Goal: Task Accomplishment & Management: Manage account settings

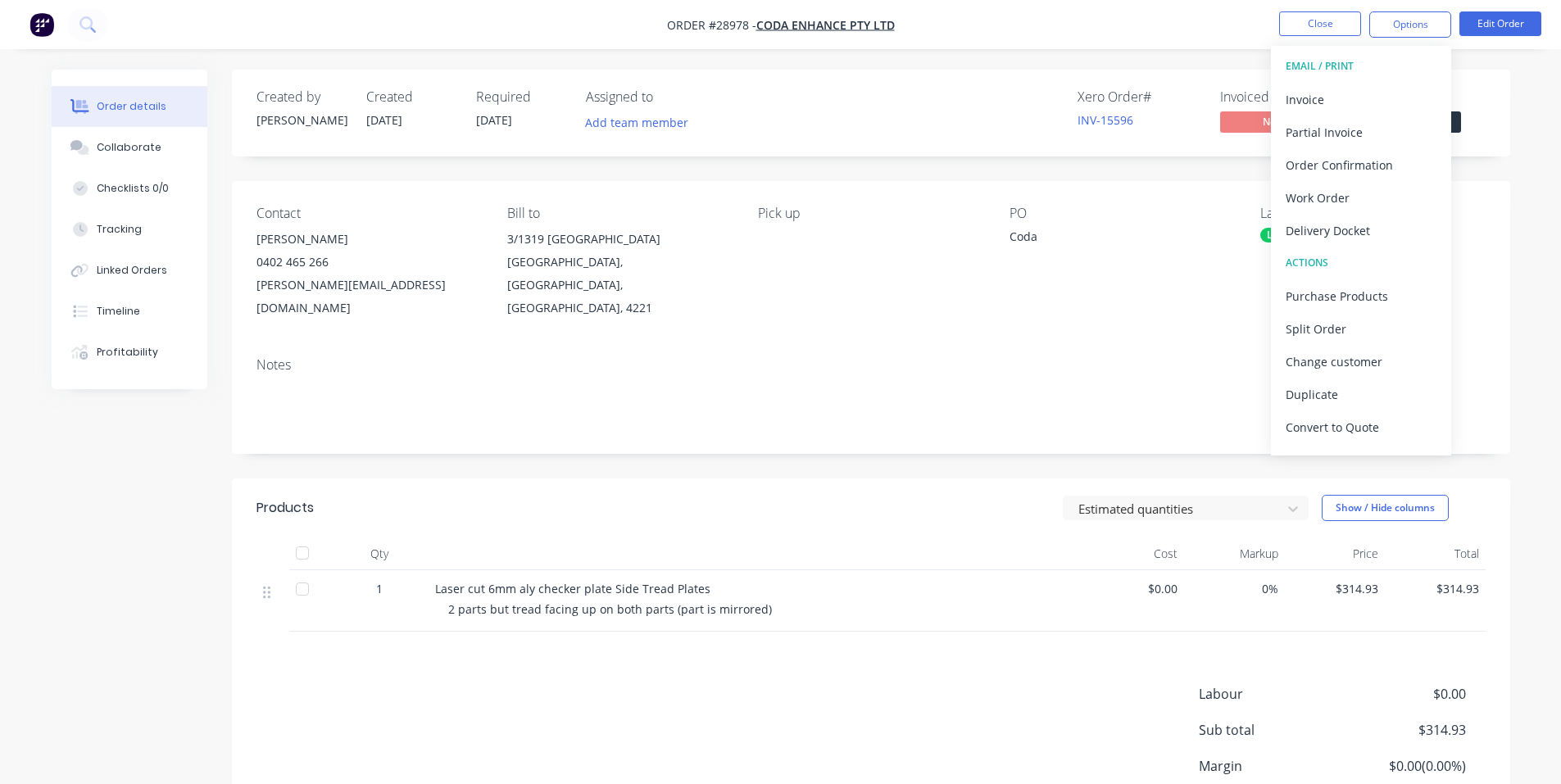
click at [45, 19] on img "button" at bounding box center [42, 24] width 25 height 25
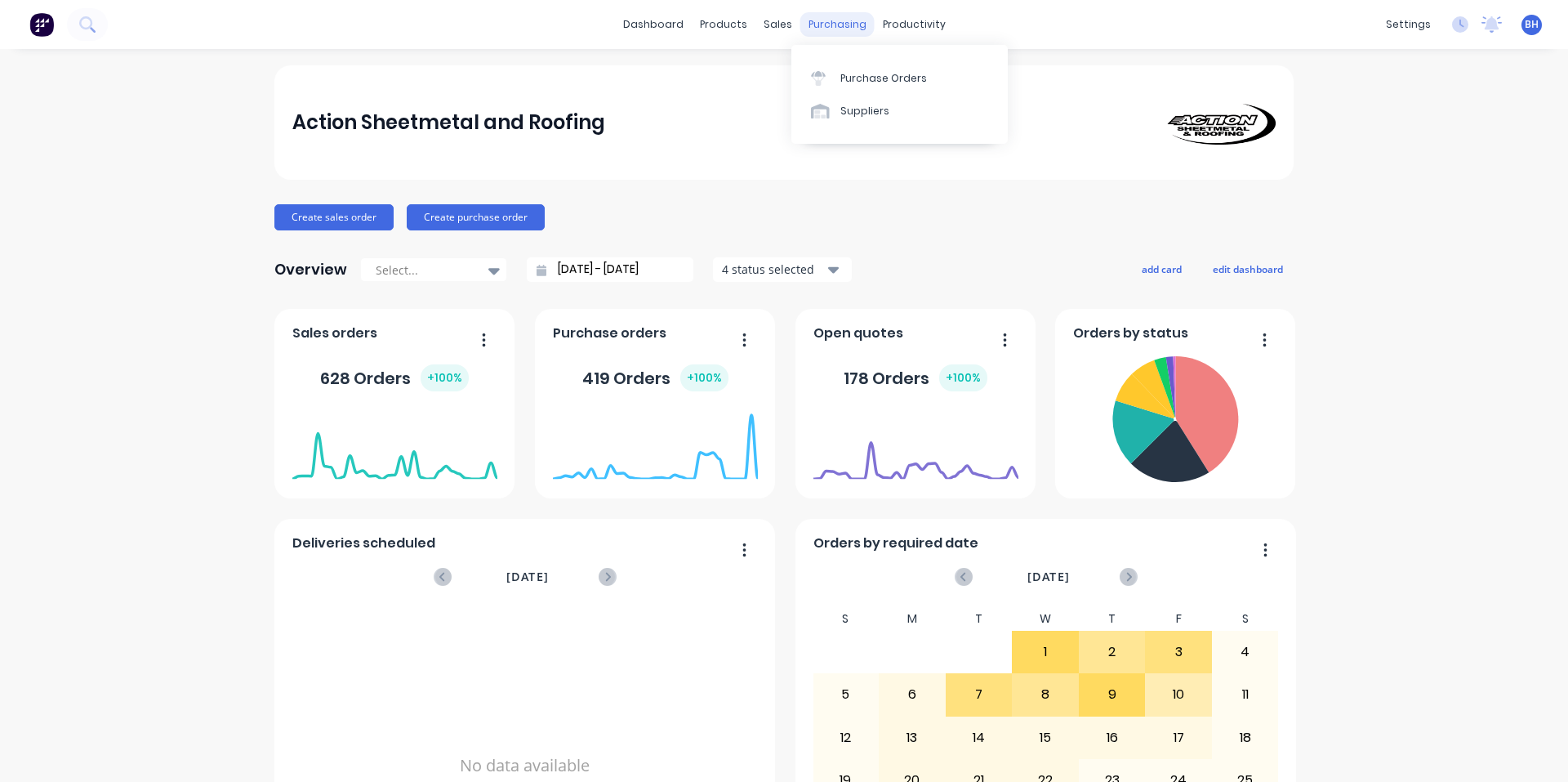
click at [824, 26] on div "purchasing" at bounding box center [838, 24] width 74 height 25
click at [860, 84] on div "Purchase Orders" at bounding box center [883, 78] width 86 height 15
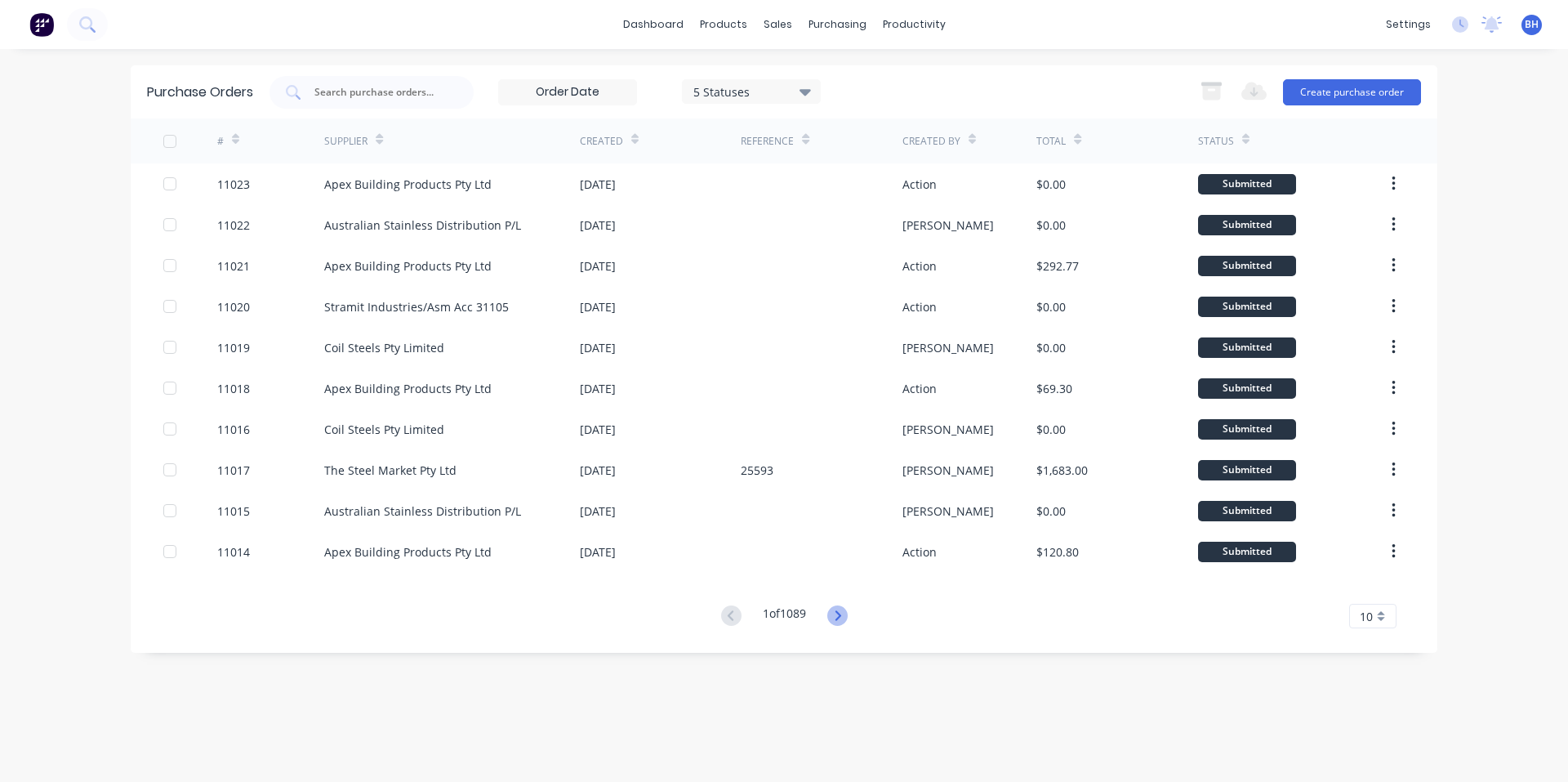
click at [840, 614] on icon at bounding box center [838, 615] width 6 height 10
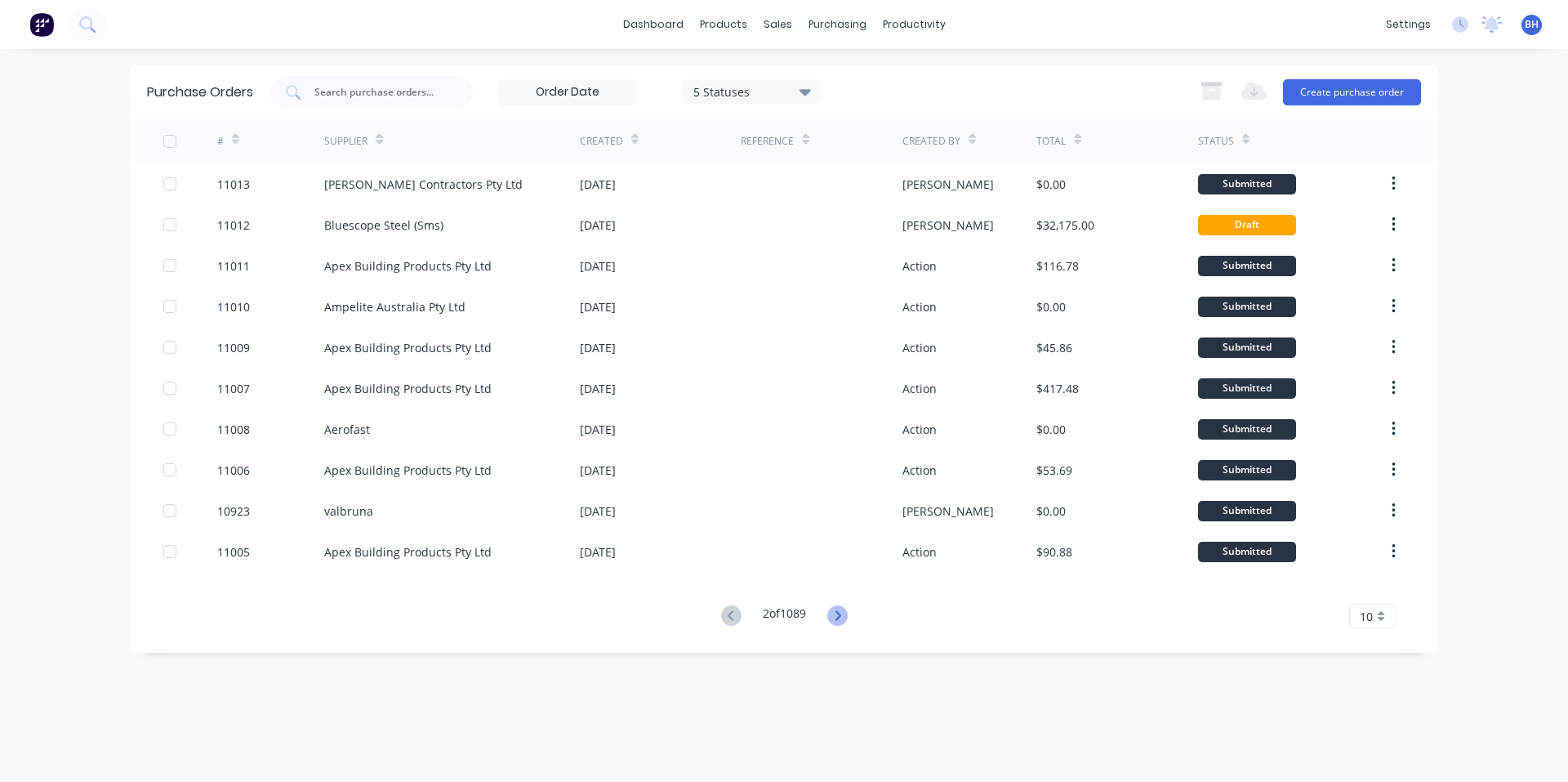
click at [844, 619] on icon at bounding box center [838, 615] width 21 height 21
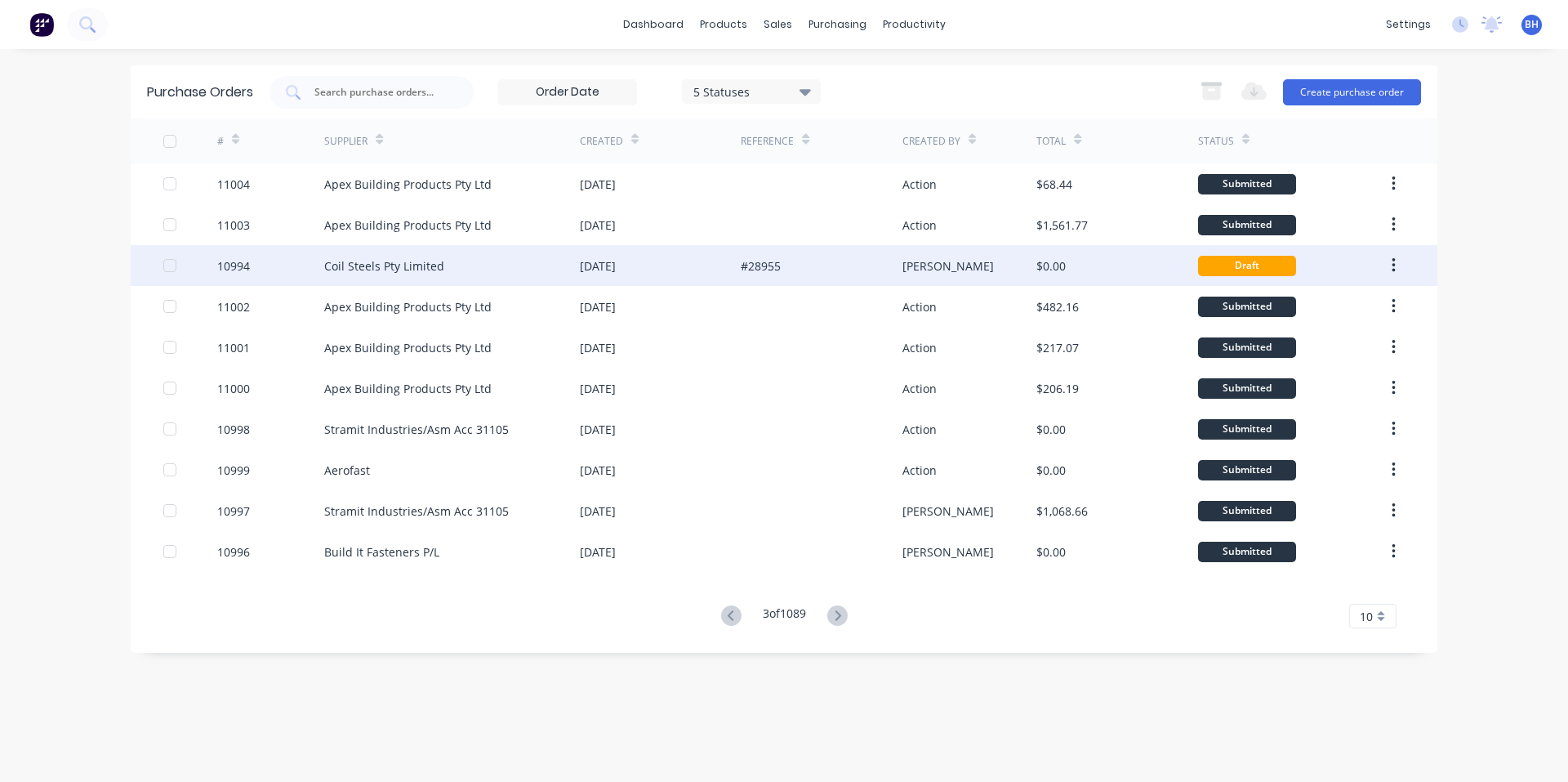
click at [228, 267] on div "10994" at bounding box center [233, 266] width 33 height 17
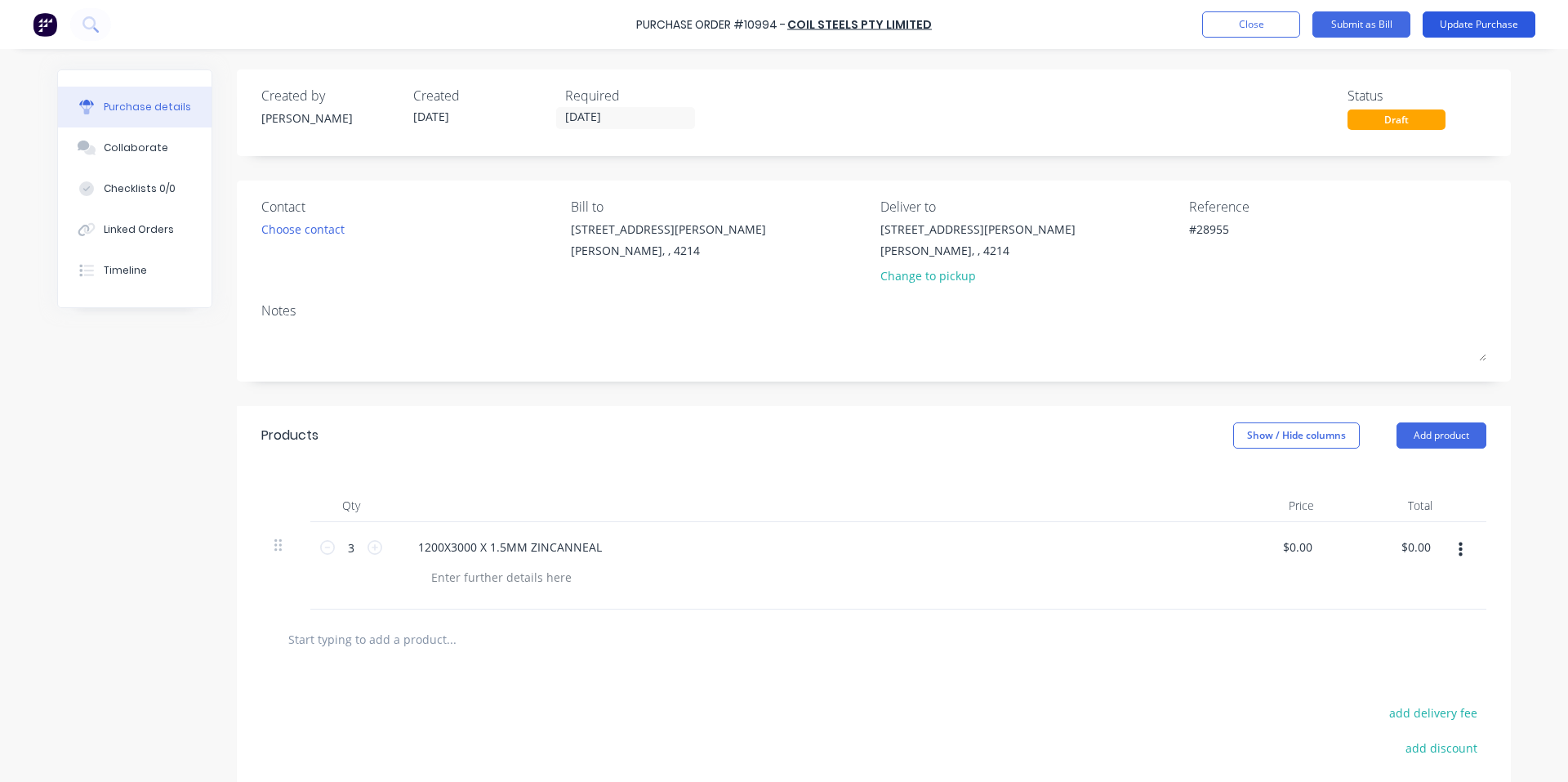
click at [1477, 26] on button "Update Purchase" at bounding box center [1479, 25] width 113 height 26
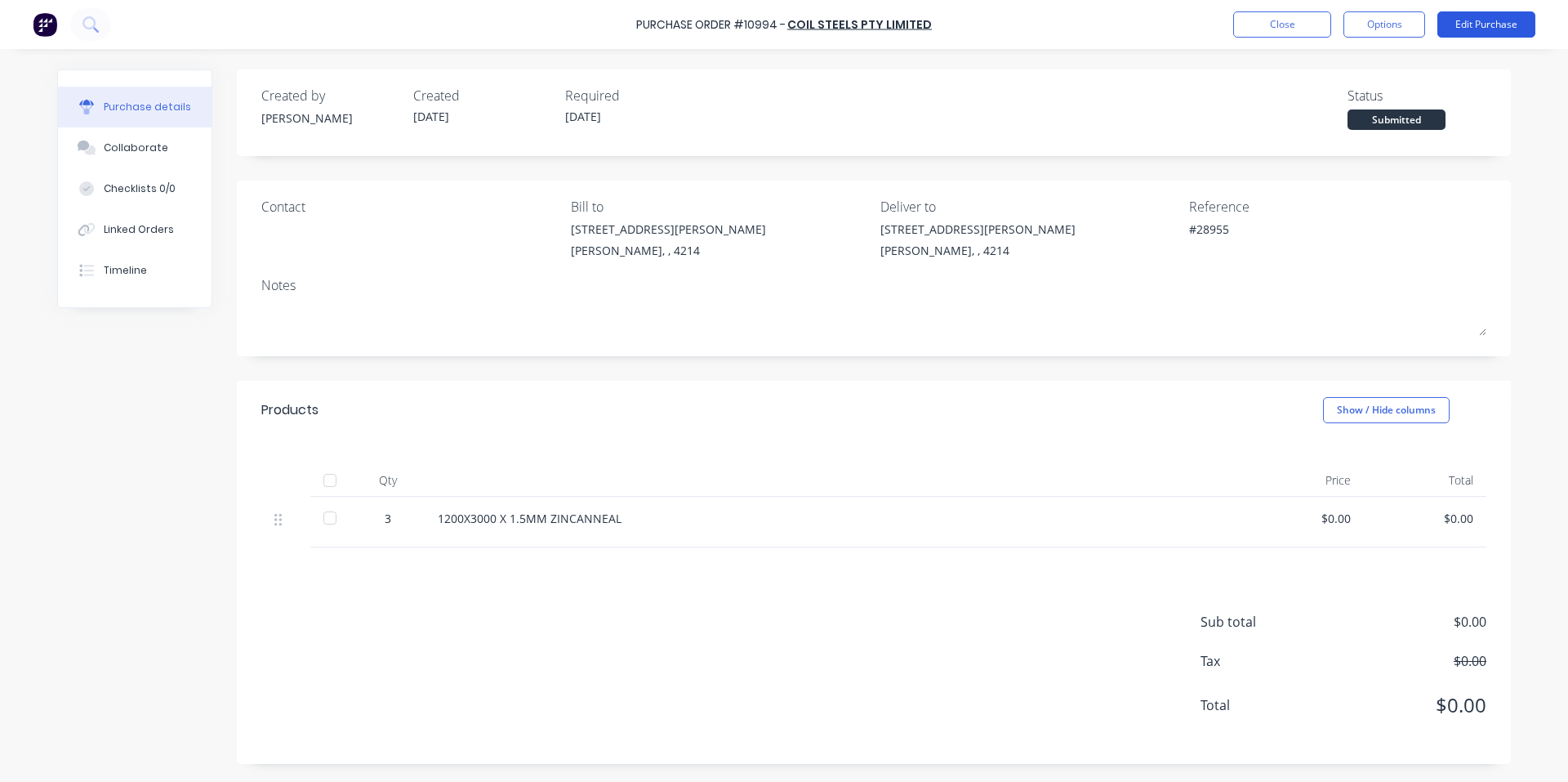
click at [1514, 15] on button "Edit Purchase" at bounding box center [1486, 25] width 98 height 26
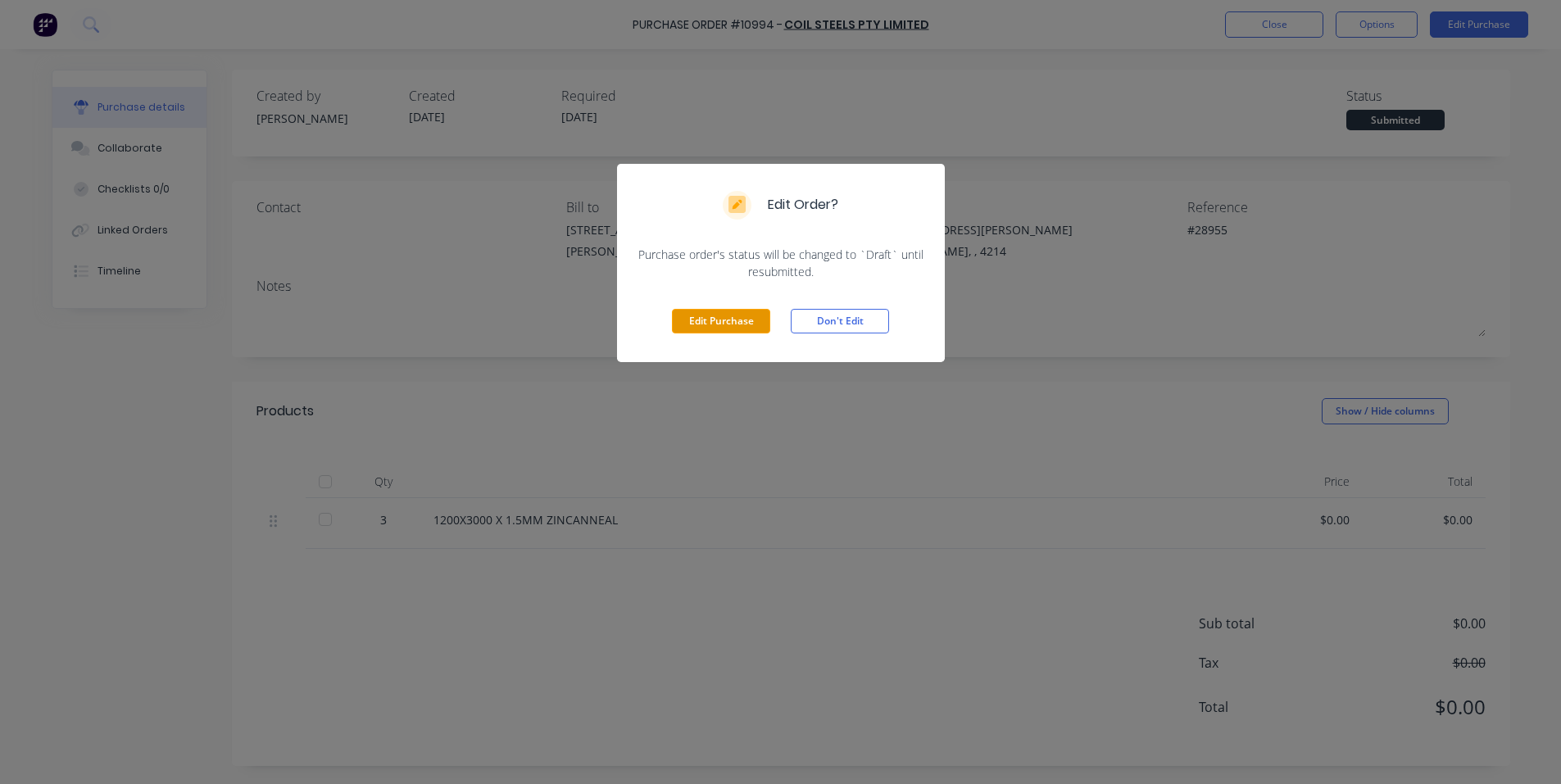
click at [728, 322] on button "Edit Purchase" at bounding box center [721, 321] width 98 height 25
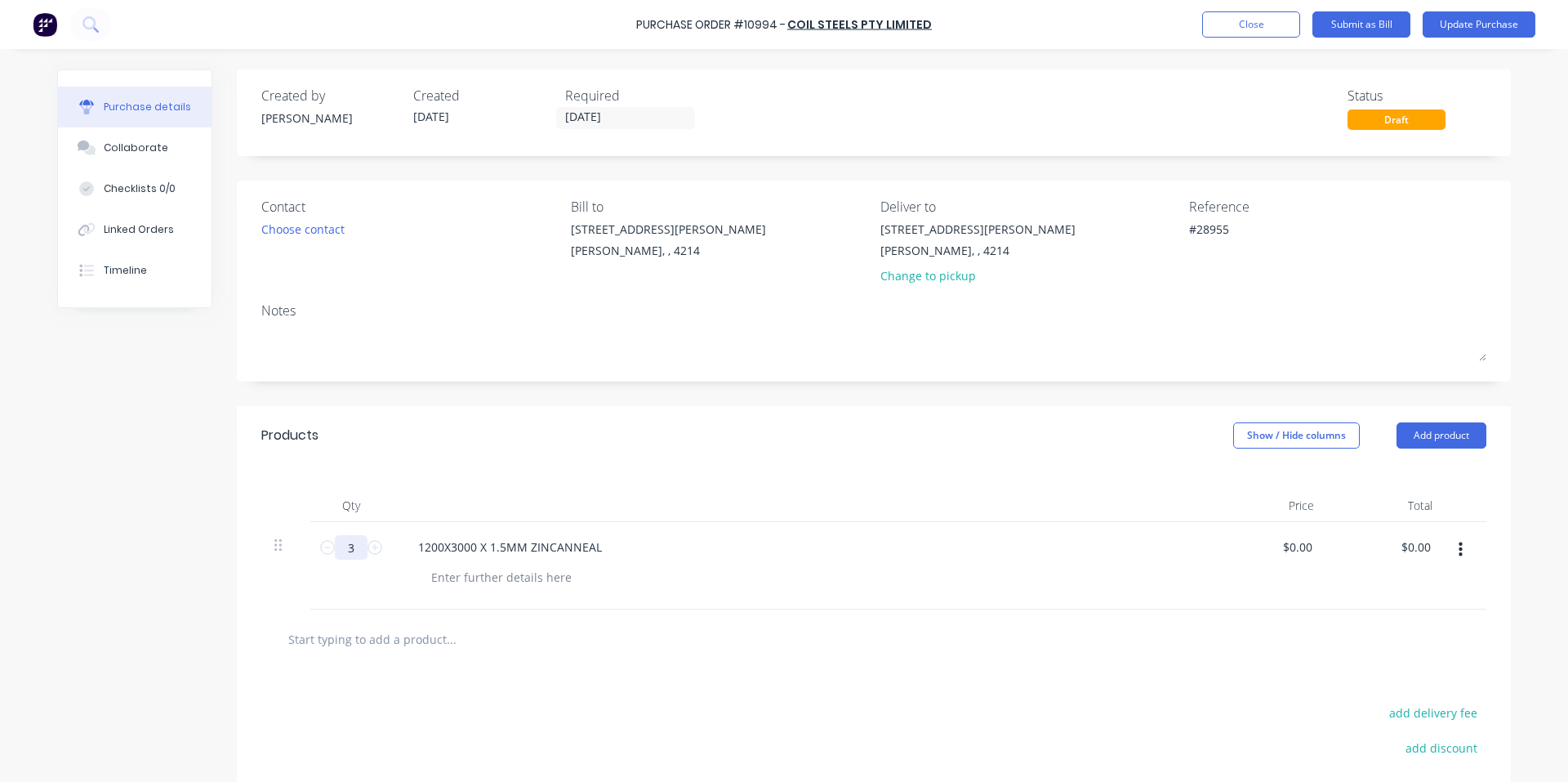
click at [349, 549] on input "3" at bounding box center [351, 547] width 33 height 25
type textarea "x"
type input "2"
type textarea "x"
type input "2"
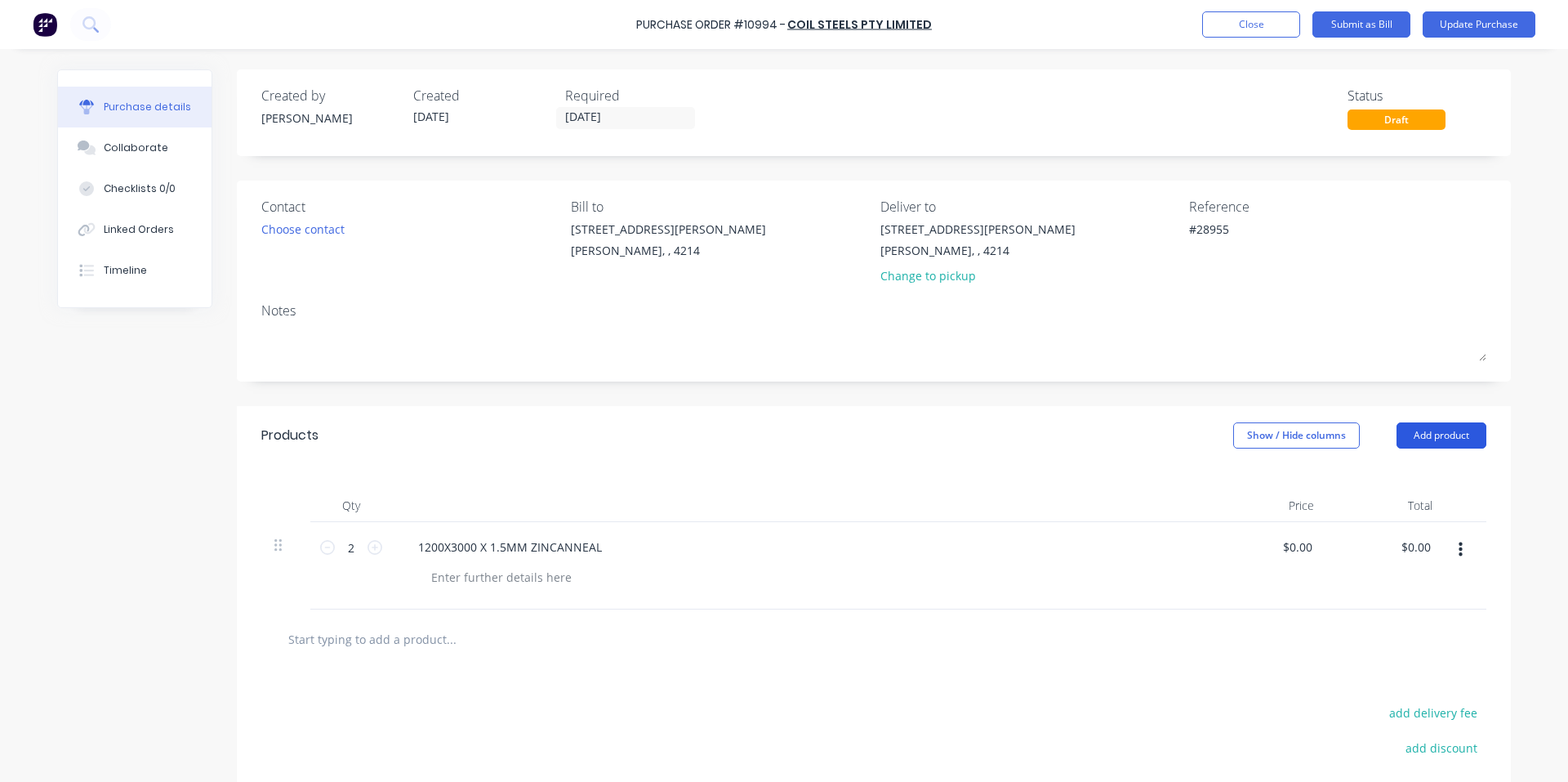
drag, startPoint x: 1412, startPoint y: 434, endPoint x: 1191, endPoint y: 502, distance: 231.2
click at [1408, 434] on button "Add product" at bounding box center [1441, 435] width 90 height 26
click at [1395, 503] on div "Basic product" at bounding box center [1408, 510] width 126 height 24
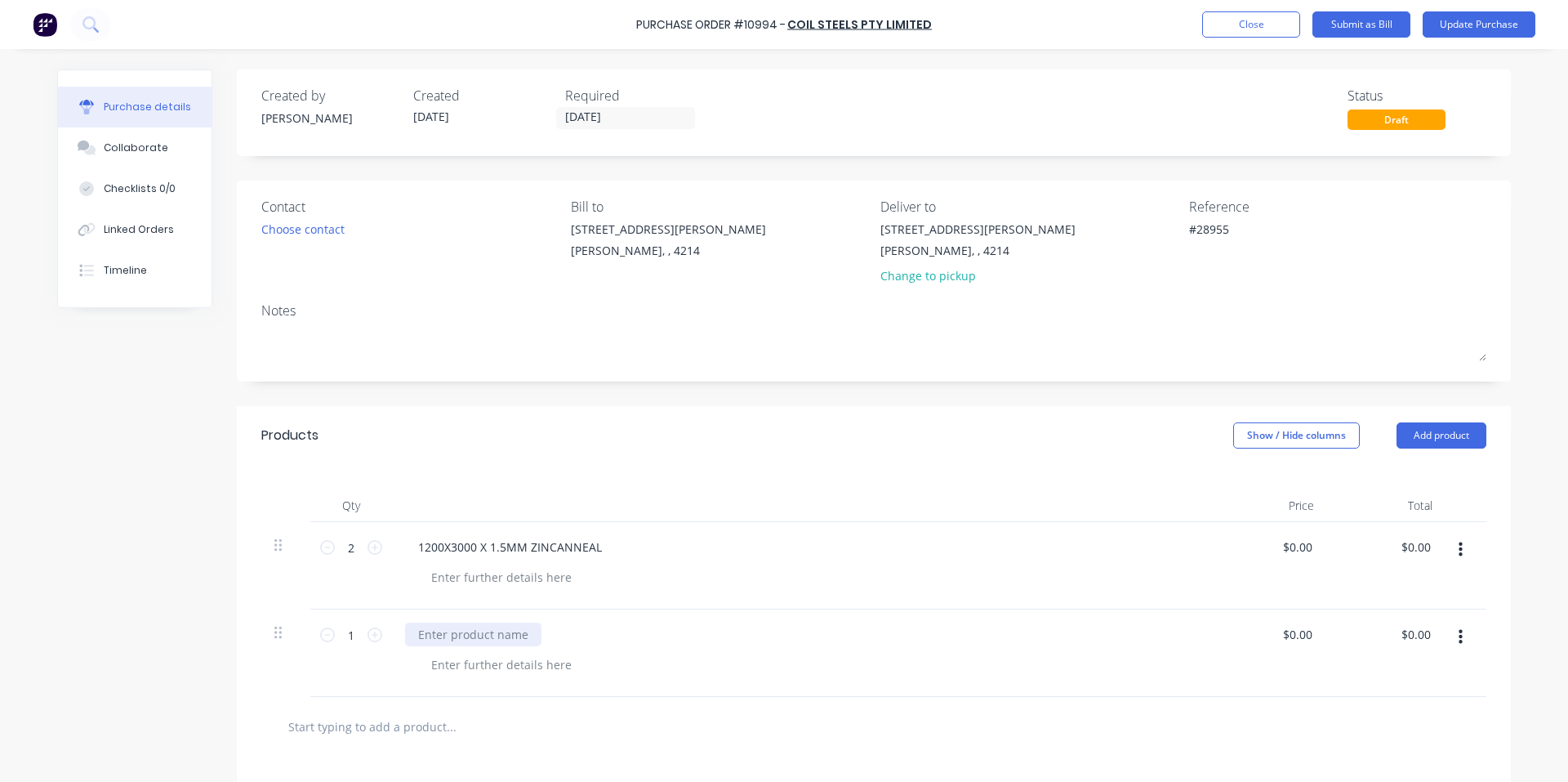
type textarea "x"
click at [460, 627] on div at bounding box center [474, 634] width 137 height 24
click at [501, 638] on div "1200x2400 x" at bounding box center [801, 634] width 791 height 24
click at [490, 632] on div "1200x2400 x" at bounding box center [452, 634] width 93 height 24
click at [1520, 29] on button "Update Purchase" at bounding box center [1479, 25] width 113 height 26
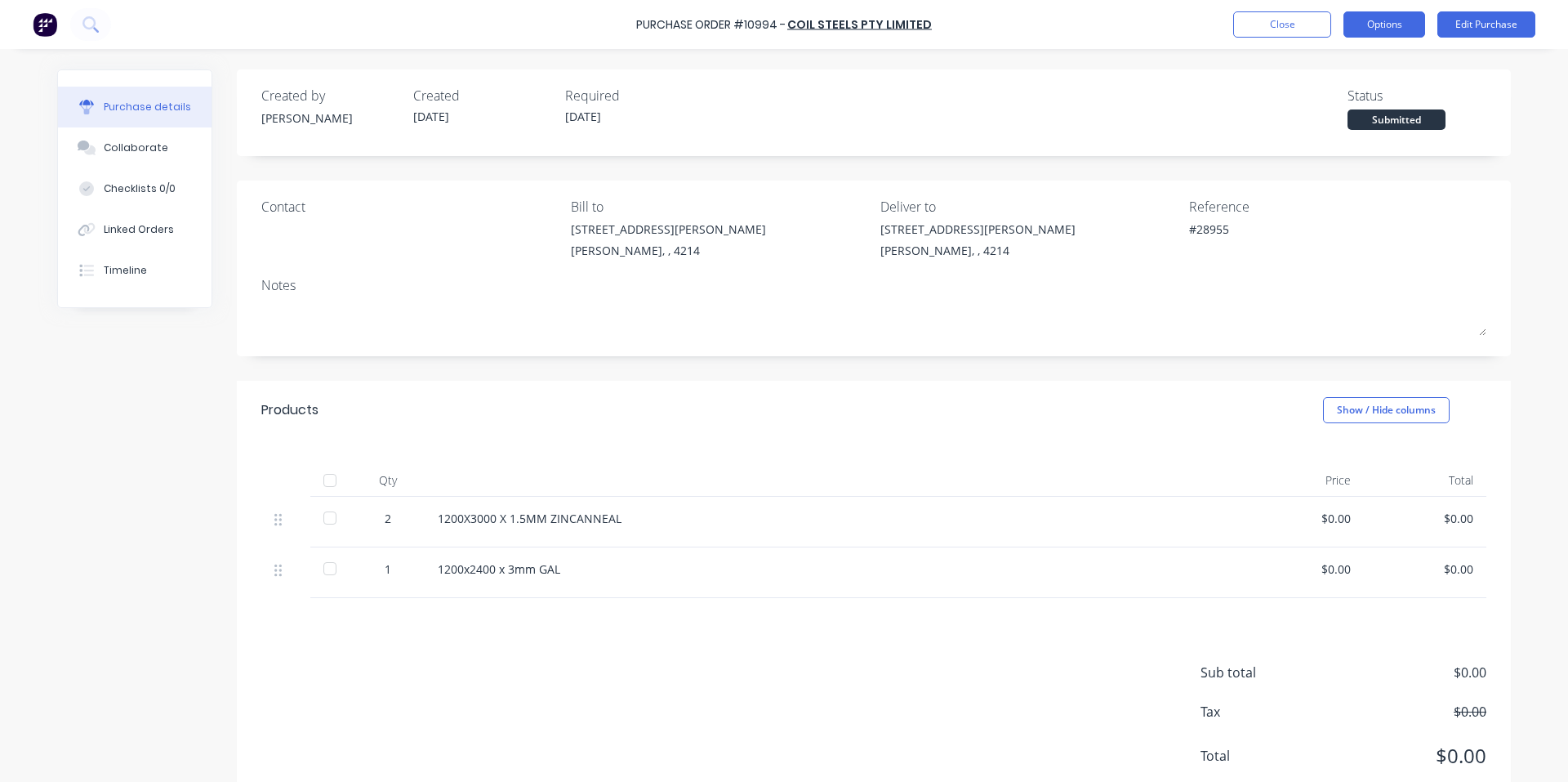
click at [1377, 14] on button "Options" at bounding box center [1384, 25] width 81 height 26
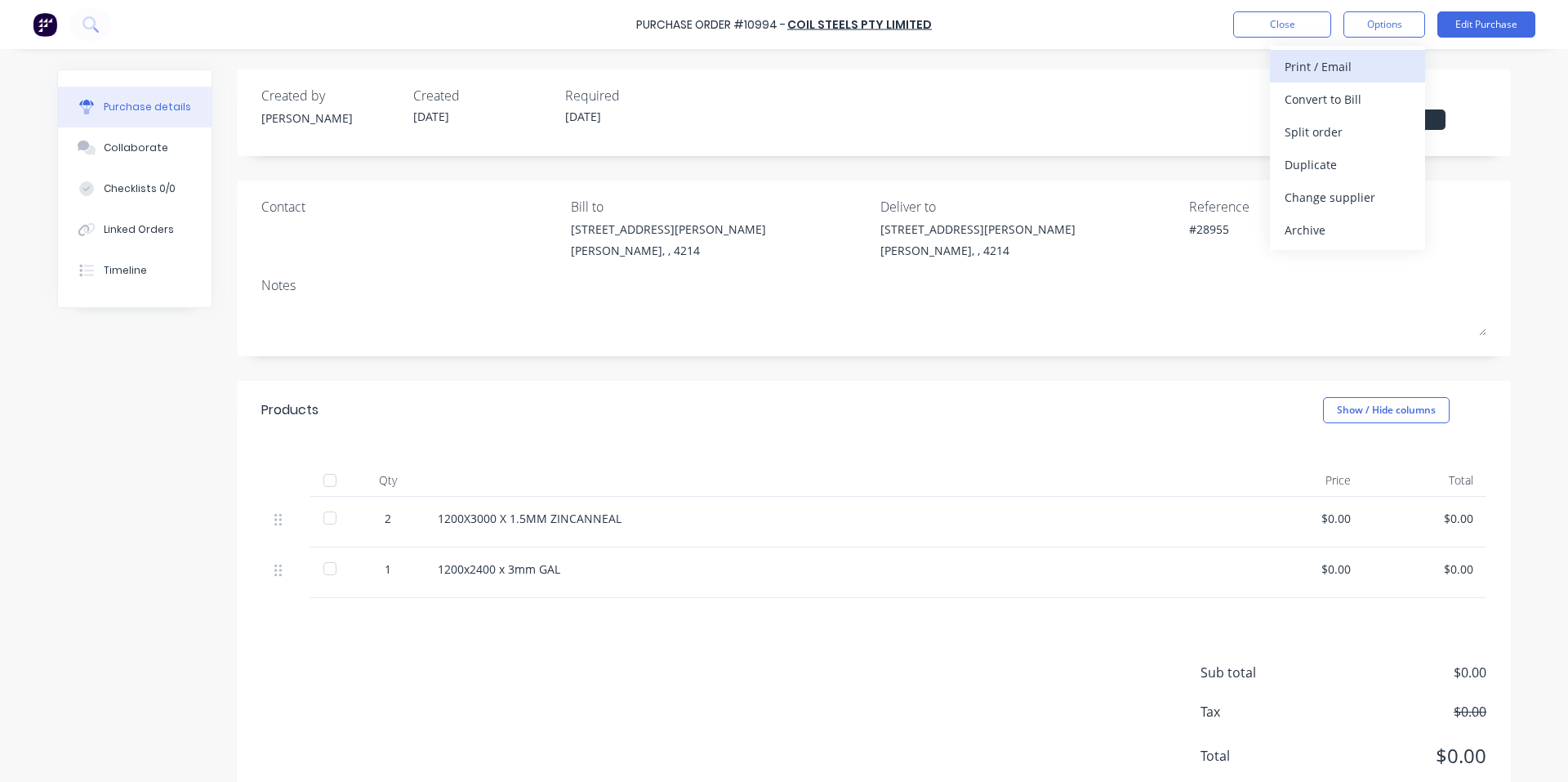
click at [1347, 67] on div "Print / Email" at bounding box center [1347, 66] width 126 height 24
click at [1359, 123] on div "Without pricing" at bounding box center [1347, 132] width 126 height 24
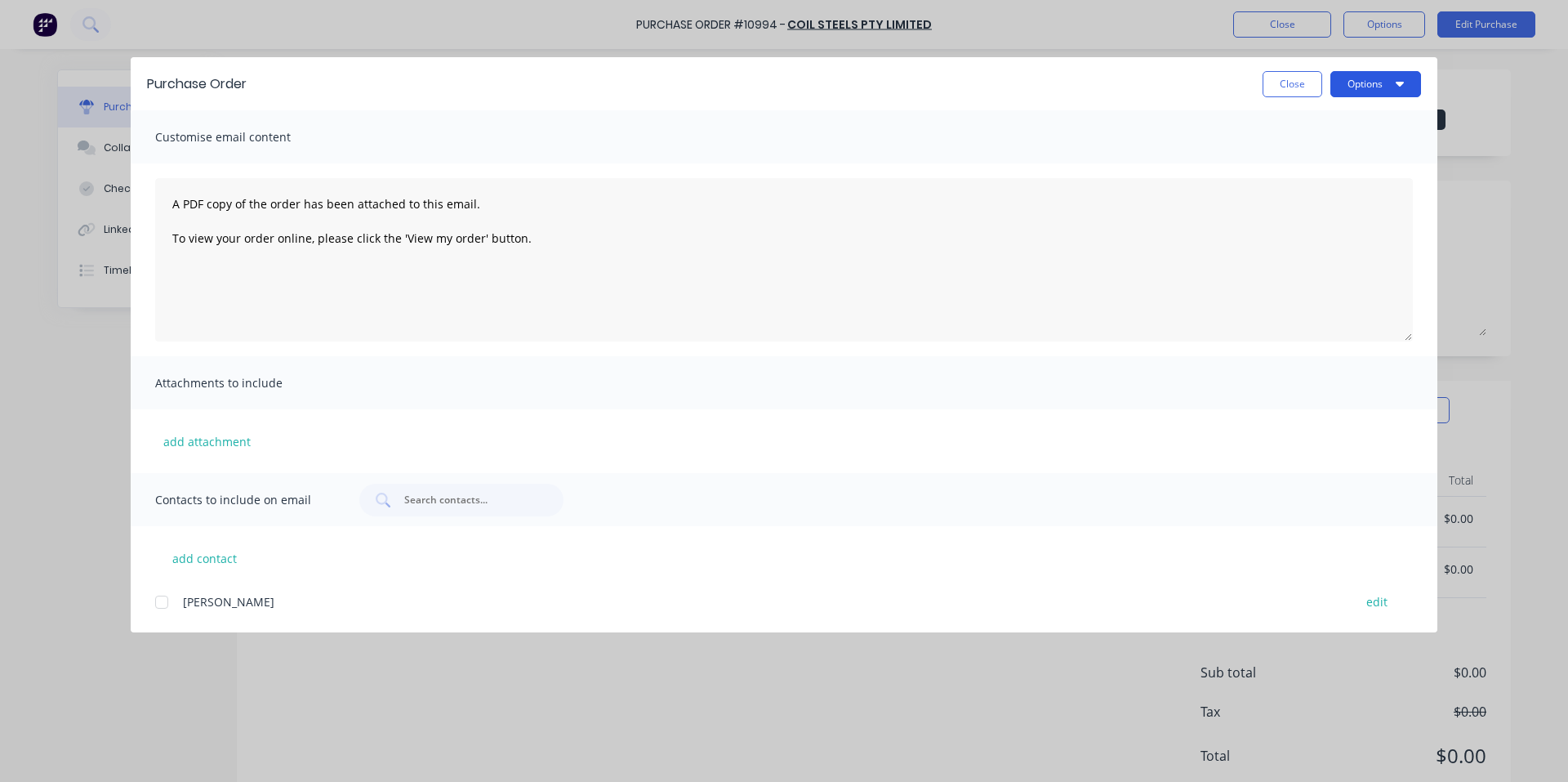
click at [1380, 90] on button "Options" at bounding box center [1375, 84] width 90 height 26
click at [1343, 153] on div "Print" at bounding box center [1343, 158] width 126 height 24
click at [1293, 88] on button "Close" at bounding box center [1292, 84] width 59 height 26
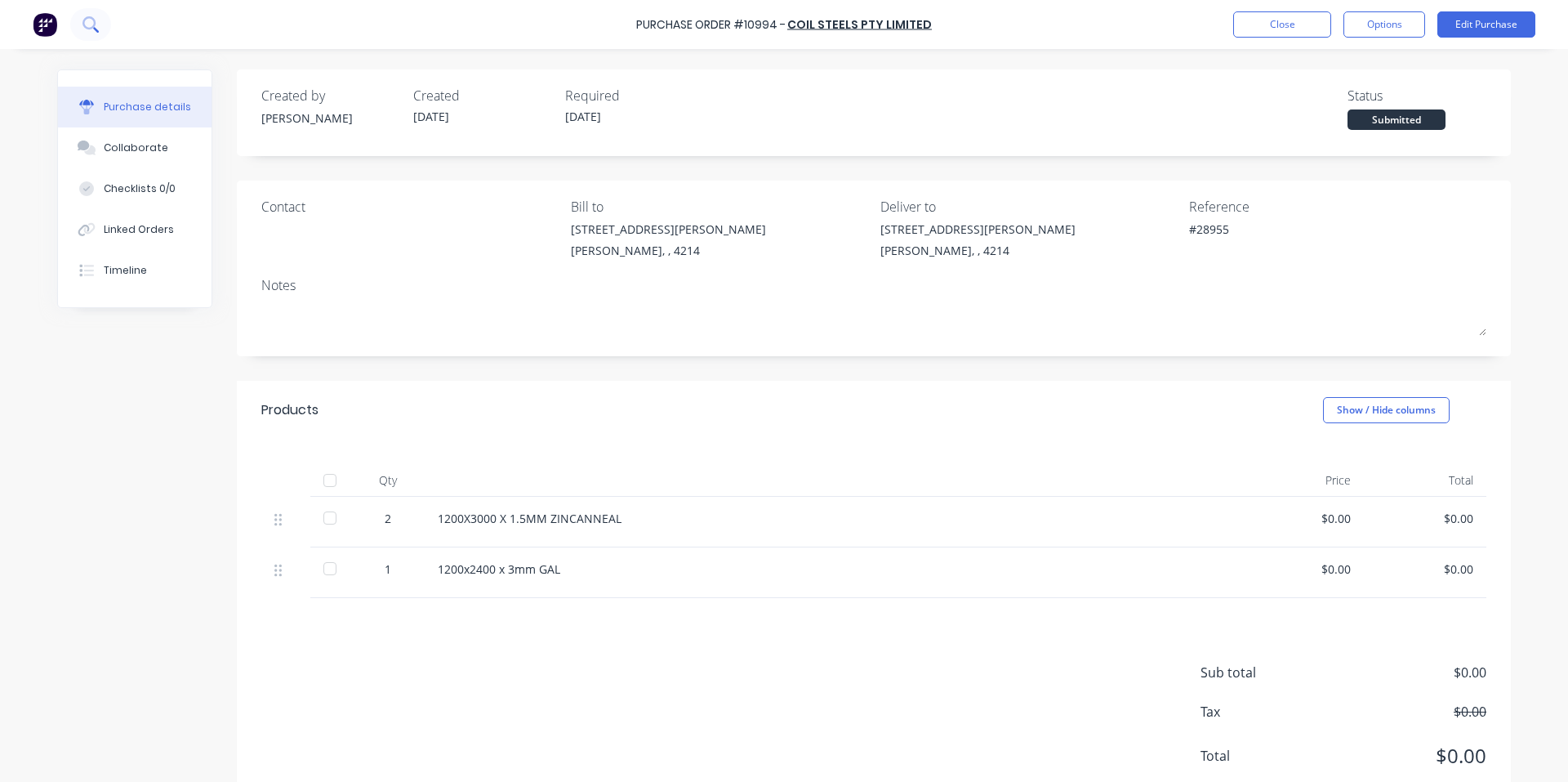
click at [95, 29] on icon at bounding box center [96, 30] width 6 height 6
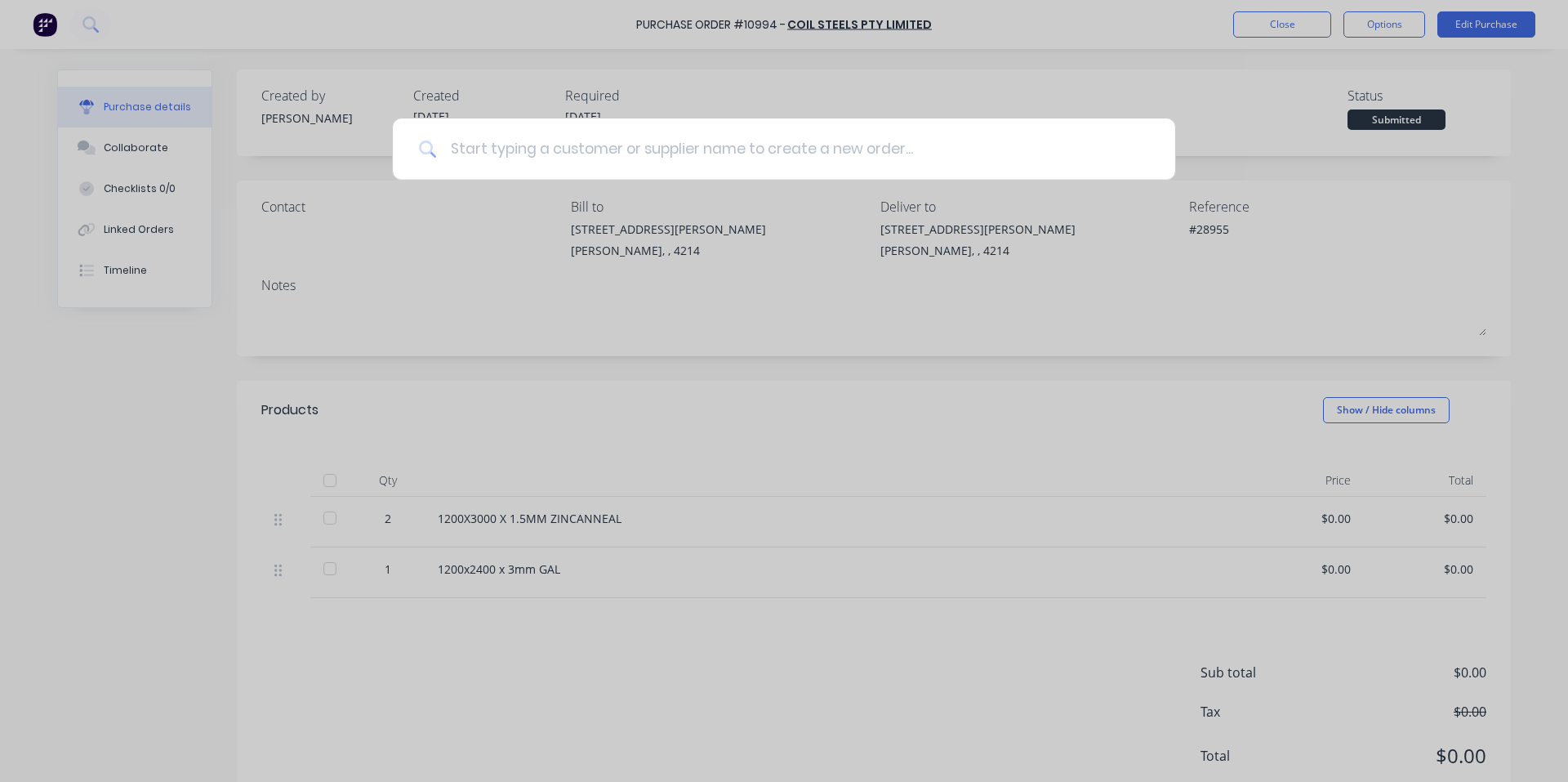
type textarea "x"
type input "1"
type textarea "x"
type input "11"
type textarea "x"
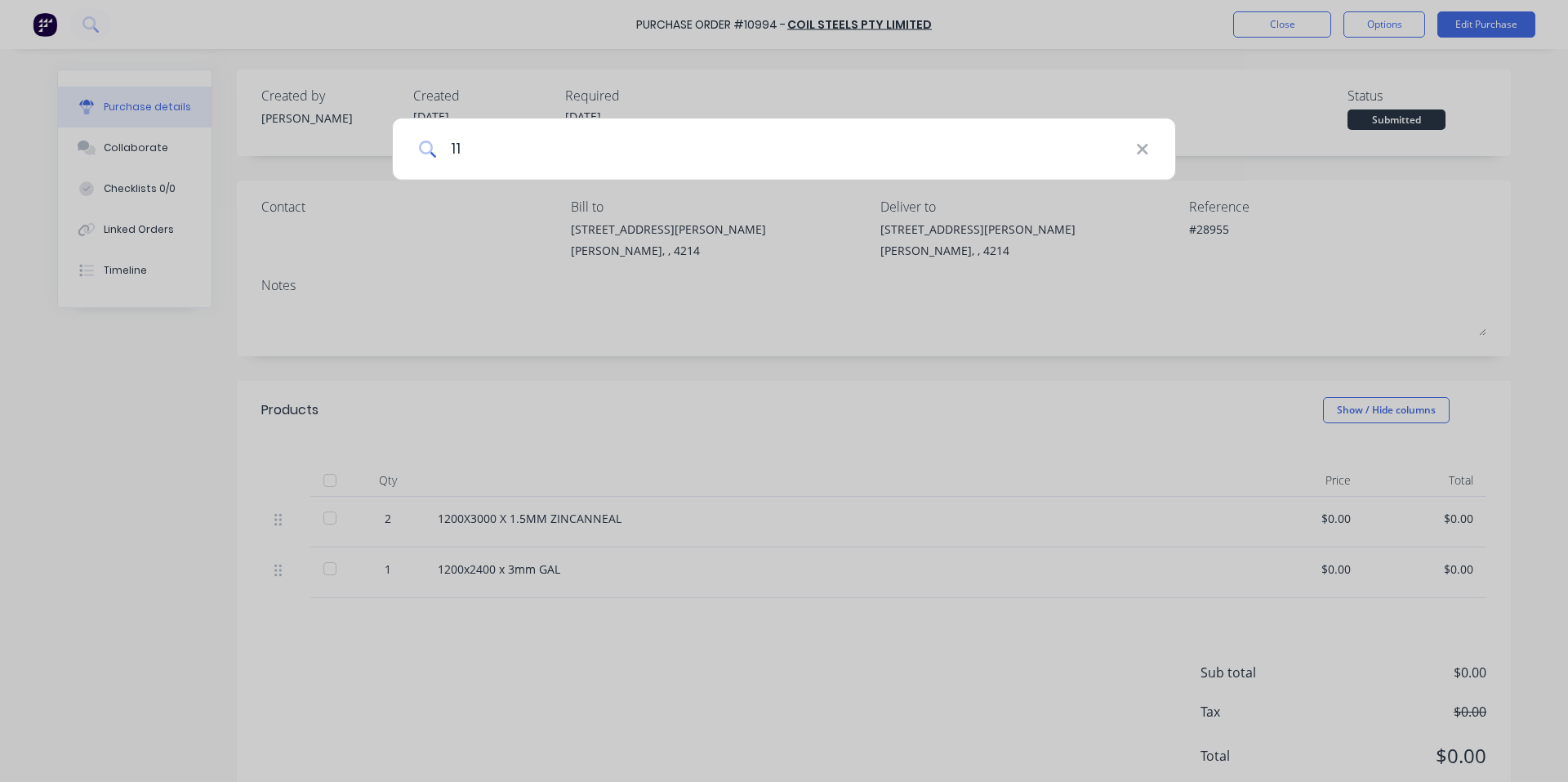
type input "110"
type textarea "x"
type input "1101"
type textarea "x"
type input "11016"
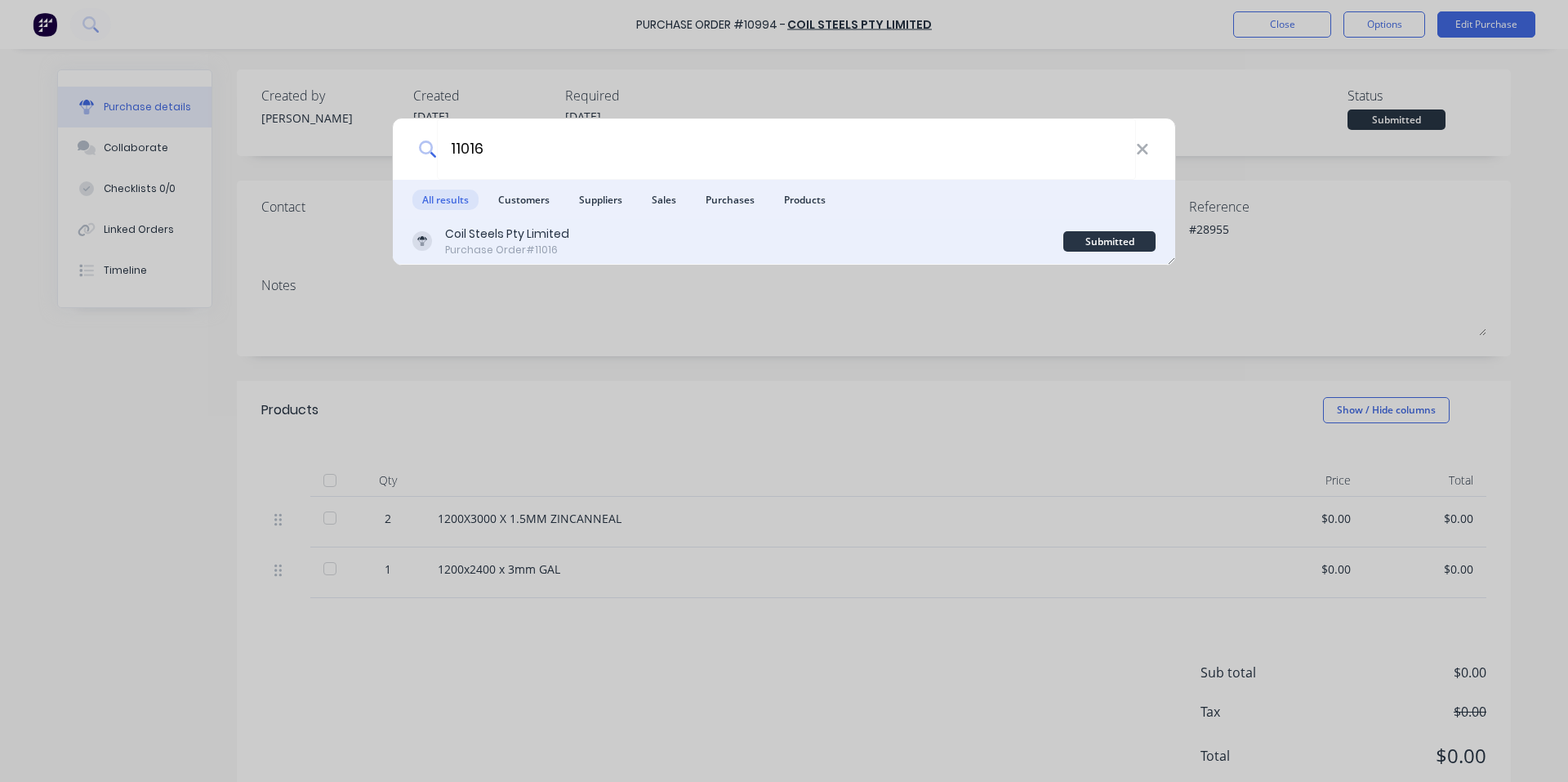
click at [623, 249] on div "Coil Steels Pty Limited Purchase Order #11016" at bounding box center [737, 241] width 651 height 32
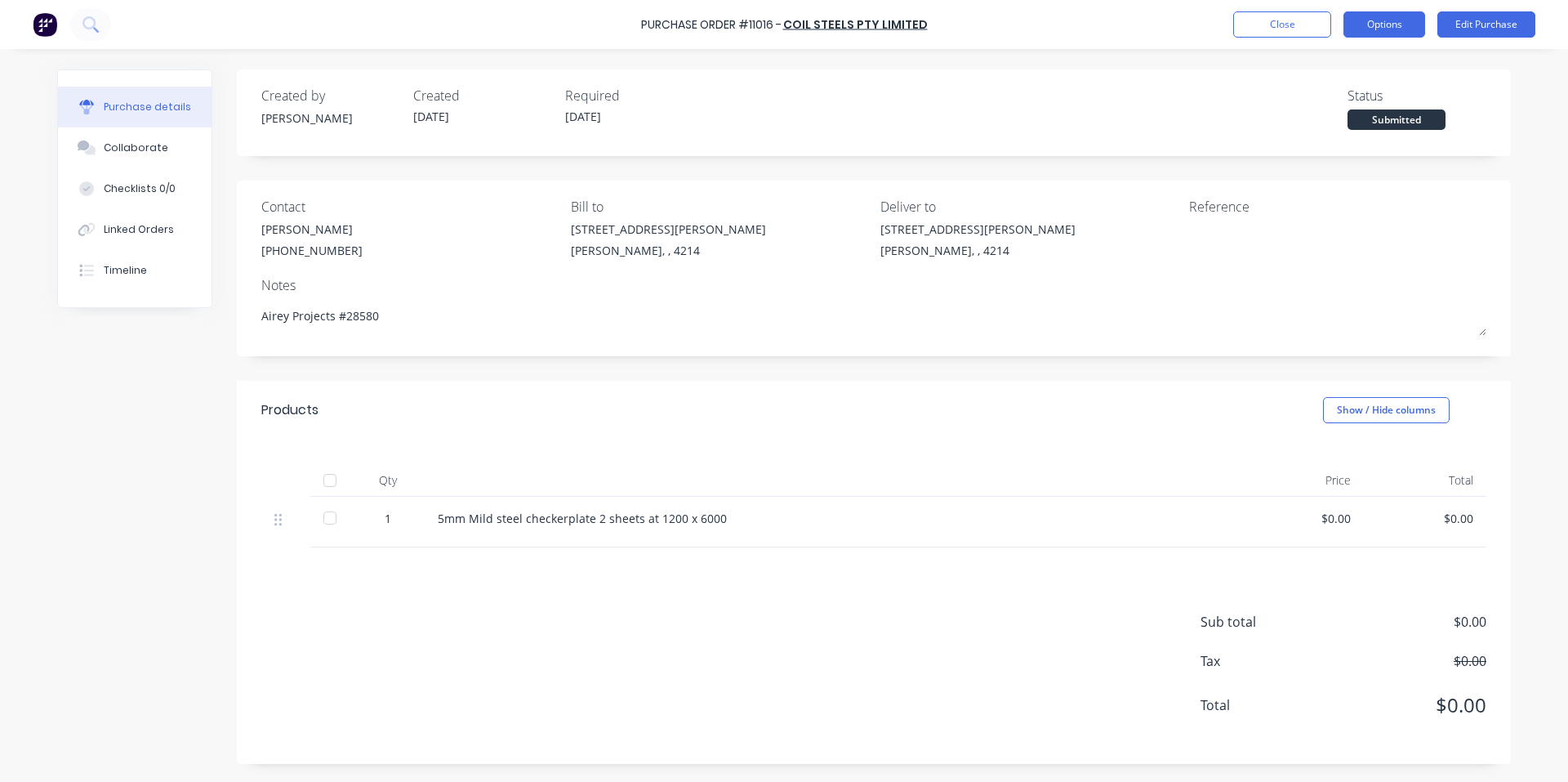
click at [1408, 26] on button "Options" at bounding box center [1384, 25] width 81 height 26
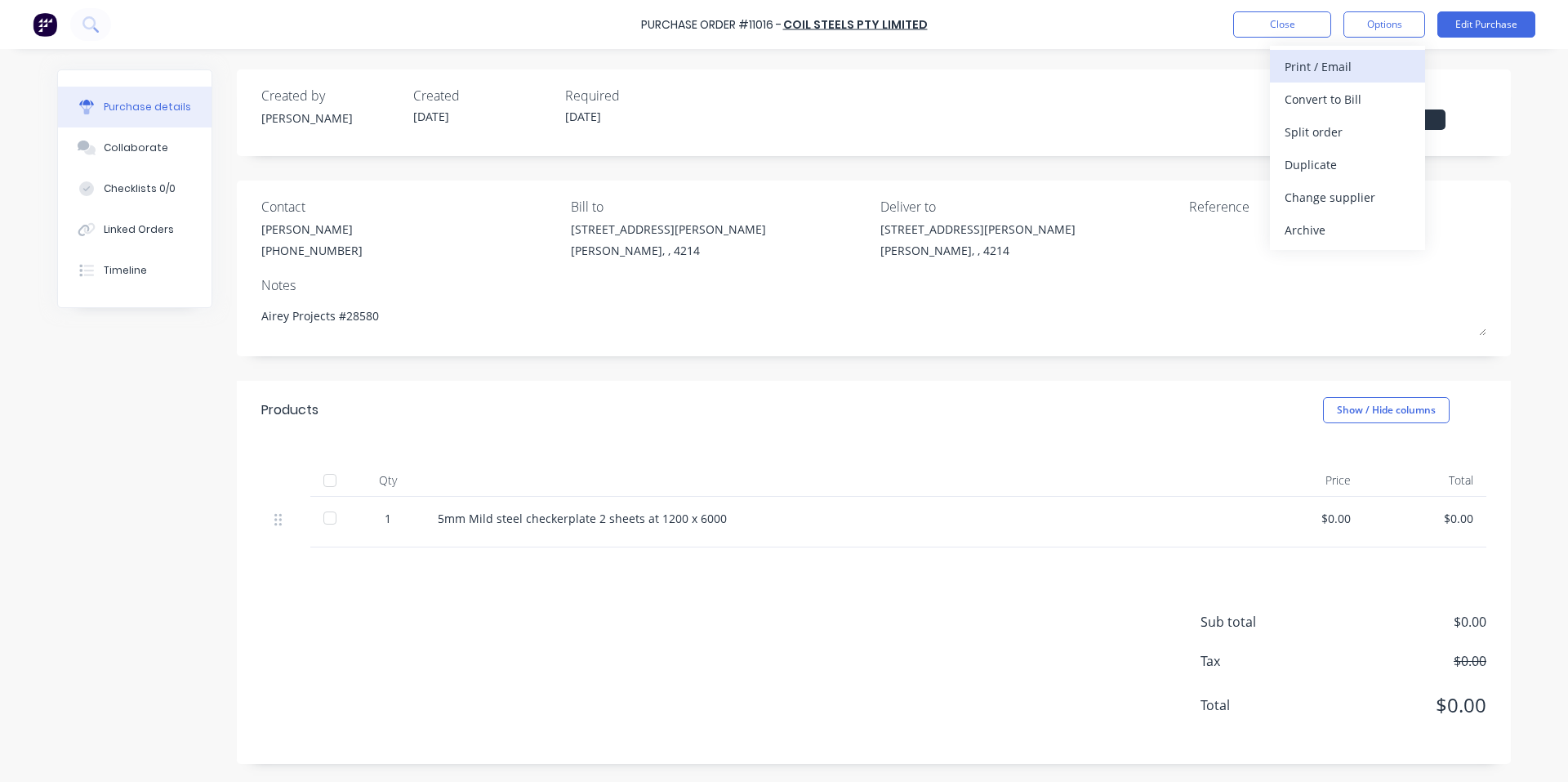
click at [1370, 71] on div "Print / Email" at bounding box center [1347, 66] width 126 height 24
click at [1334, 128] on div "Without pricing" at bounding box center [1347, 132] width 126 height 24
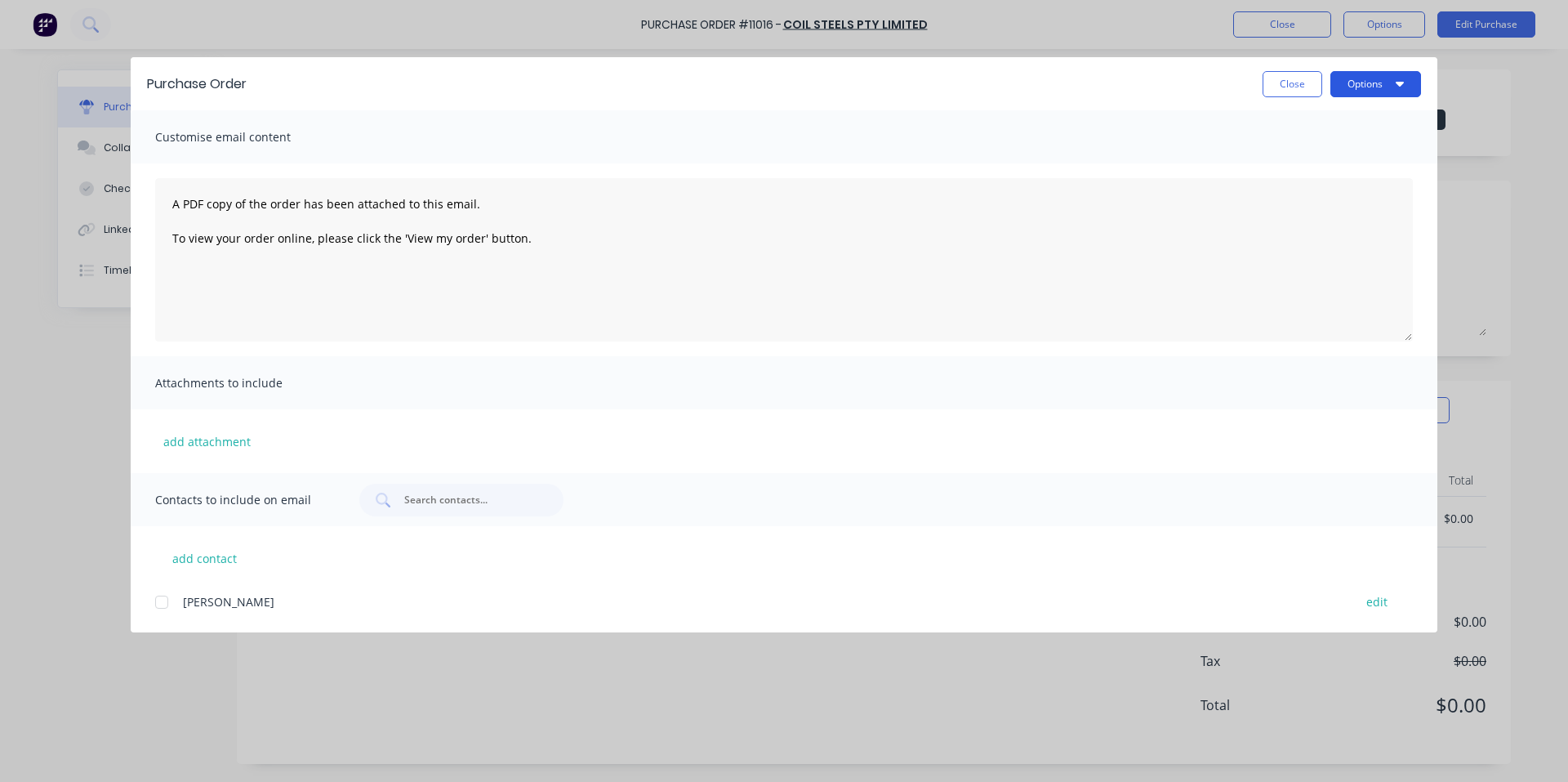
click at [1390, 88] on button "Options" at bounding box center [1375, 84] width 90 height 26
click at [1348, 156] on div "Print" at bounding box center [1343, 158] width 126 height 24
type textarea "x"
